Goal: Check status

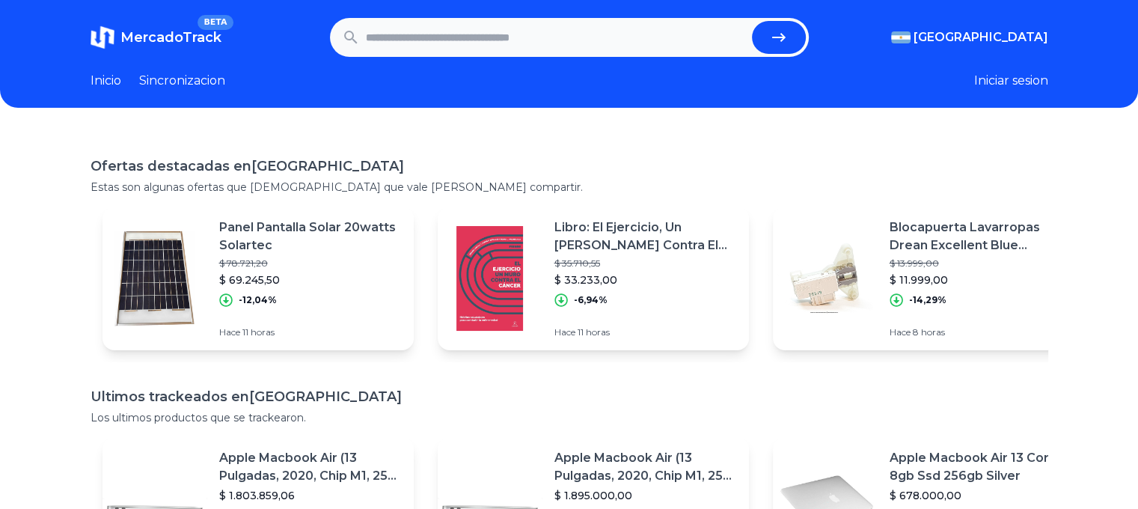
click at [464, 42] on input "text" at bounding box center [556, 37] width 380 height 33
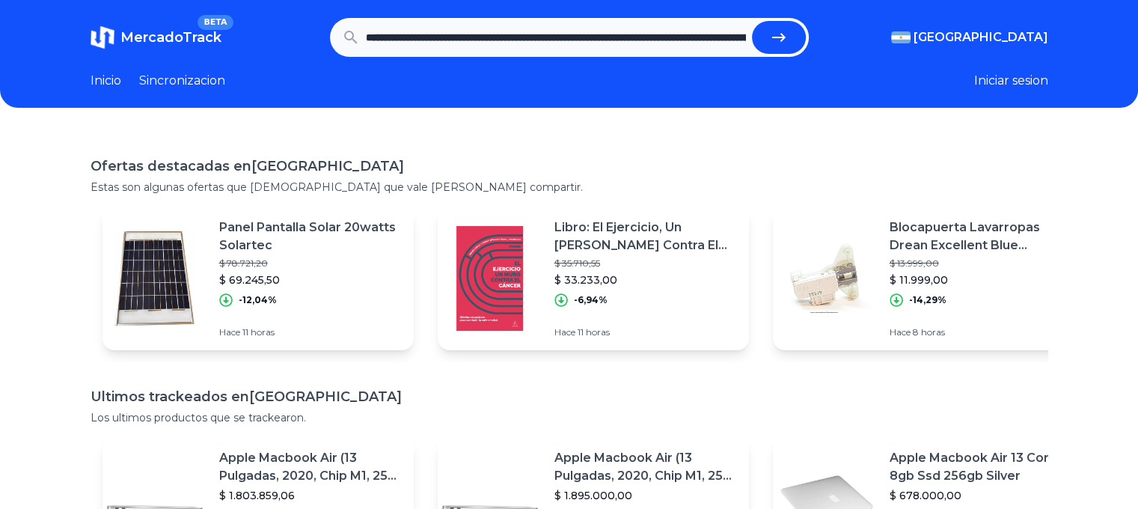
scroll to position [0, 2290]
click at [752, 21] on button "submit" at bounding box center [779, 37] width 54 height 33
type input "**********"
